Goal: Information Seeking & Learning: Learn about a topic

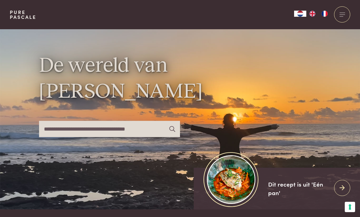
click at [123, 135] on input "text" at bounding box center [109, 129] width 141 height 16
type input "*"
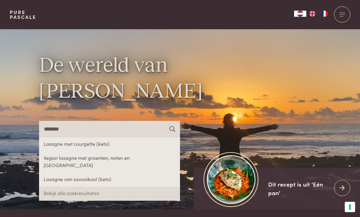
type input "*******"
click at [69, 151] on link "Lasagne met courgette (keto)" at bounding box center [109, 144] width 141 height 14
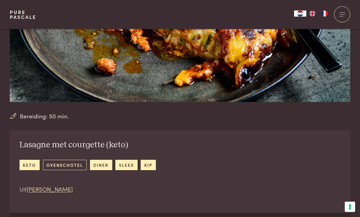
scroll to position [131, 0]
click at [70, 161] on link "ovenschotel" at bounding box center [65, 165] width 44 height 10
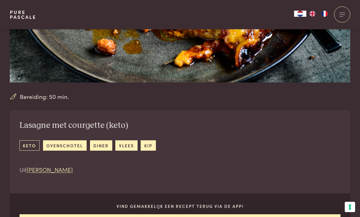
click at [27, 142] on link "keto" at bounding box center [29, 145] width 20 height 10
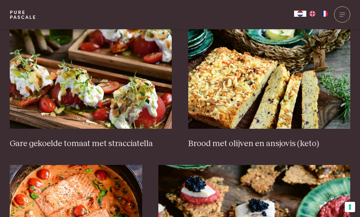
scroll to position [252, 0]
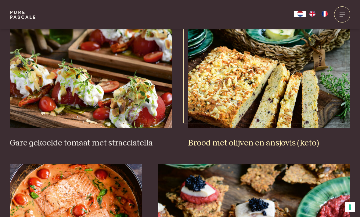
click at [303, 103] on img at bounding box center [269, 67] width 162 height 122
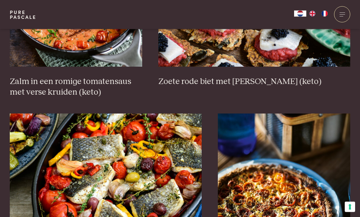
scroll to position [463, 0]
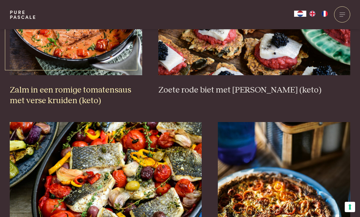
click at [60, 65] on img at bounding box center [76, 14] width 132 height 122
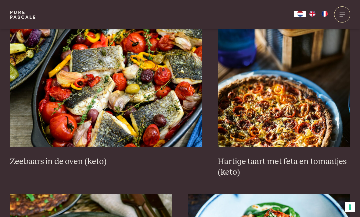
scroll to position [561, 0]
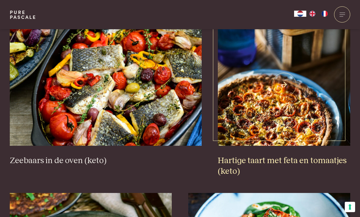
click at [306, 111] on img at bounding box center [284, 85] width 132 height 122
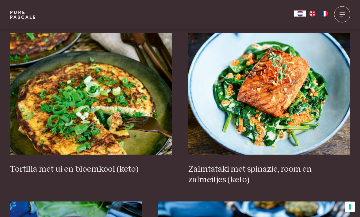
scroll to position [721, 0]
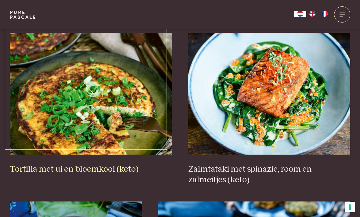
click at [112, 117] on img at bounding box center [91, 94] width 162 height 122
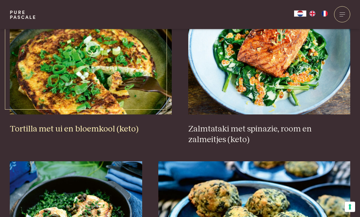
scroll to position [762, 0]
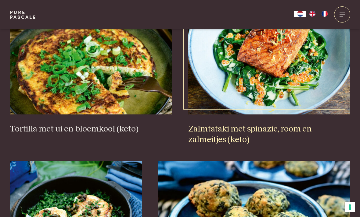
click at [307, 81] on img at bounding box center [269, 54] width 162 height 122
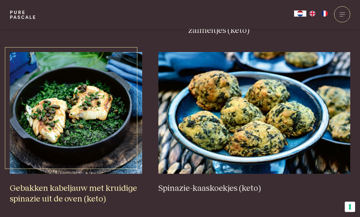
scroll to position [871, 0]
click at [83, 115] on img at bounding box center [76, 113] width 132 height 122
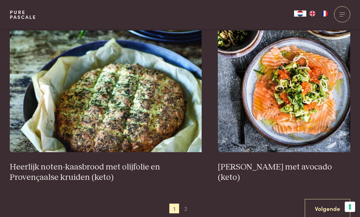
scroll to position [1061, 0]
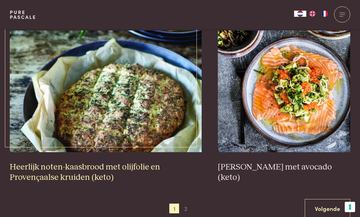
click at [132, 121] on img at bounding box center [106, 91] width 192 height 122
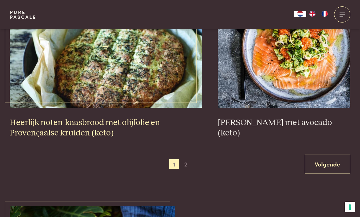
scroll to position [1105, 0]
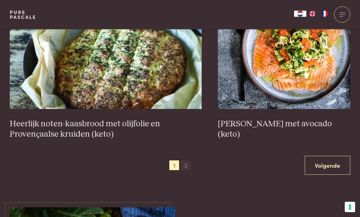
click at [184, 161] on span "2" at bounding box center [186, 166] width 10 height 10
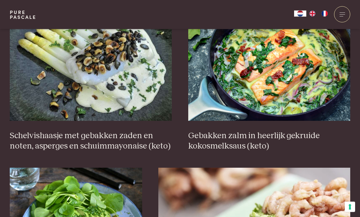
scroll to position [259, 0]
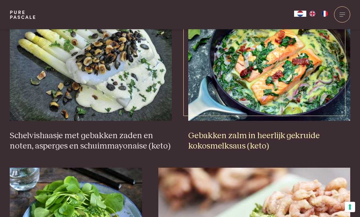
click at [288, 85] on img at bounding box center [269, 60] width 162 height 122
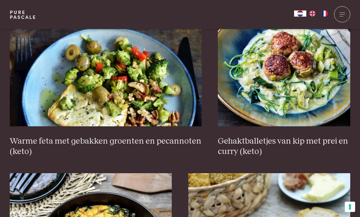
scroll to position [591, 0]
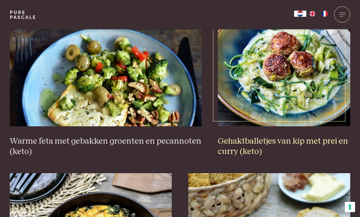
click at [308, 93] on img at bounding box center [284, 66] width 132 height 122
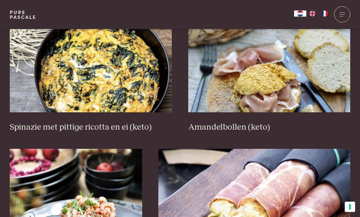
scroll to position [774, 0]
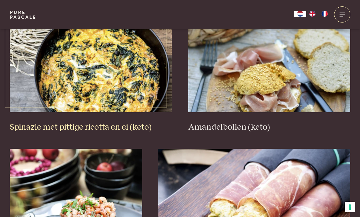
click at [121, 75] on img at bounding box center [91, 52] width 162 height 122
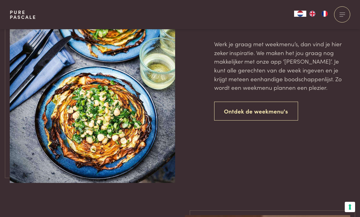
scroll to position [1392, 0]
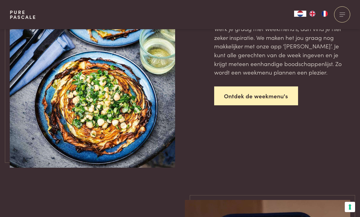
click at [263, 94] on link "Ontdek de weekmenu's" at bounding box center [256, 96] width 84 height 19
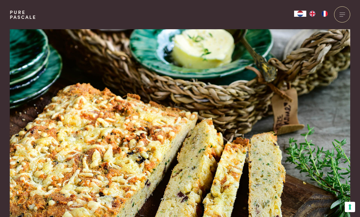
scroll to position [3, 0]
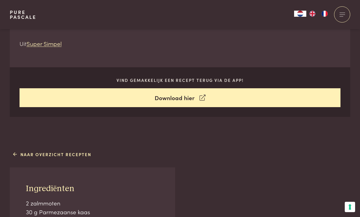
scroll to position [277, 0]
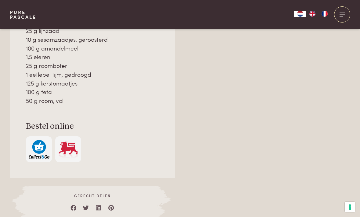
scroll to position [500, 0]
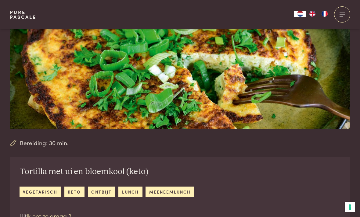
scroll to position [104, 0]
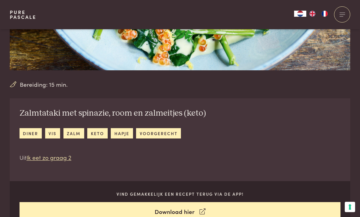
scroll to position [158, 0]
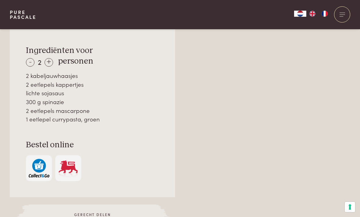
scroll to position [449, 0]
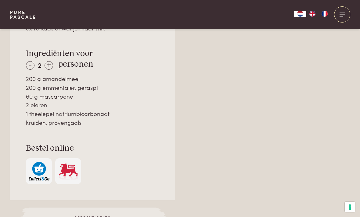
scroll to position [463, 0]
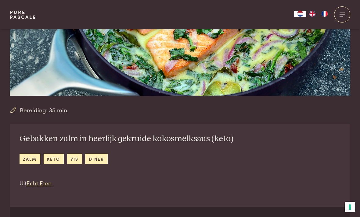
scroll to position [137, 0]
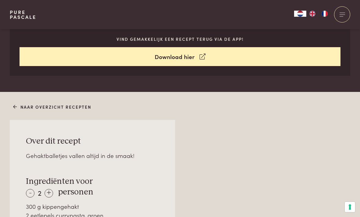
scroll to position [318, 0]
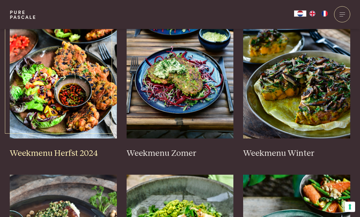
scroll to position [178, 0]
click at [73, 70] on img at bounding box center [63, 78] width 107 height 122
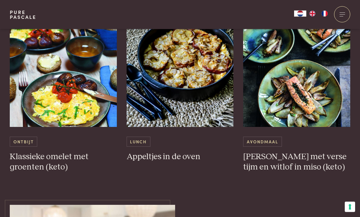
scroll to position [1804, 0]
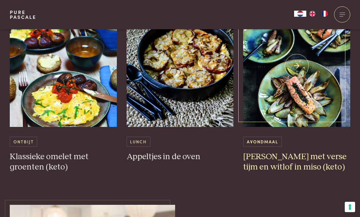
click at [306, 102] on img at bounding box center [296, 66] width 107 height 122
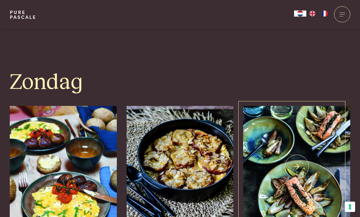
scroll to position [1686, 0]
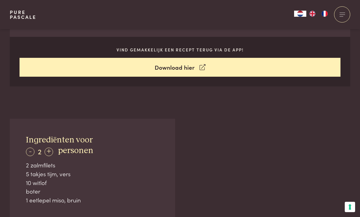
scroll to position [295, 0]
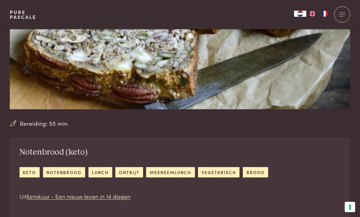
scroll to position [112, 0]
